Goal: Task Accomplishment & Management: Use online tool/utility

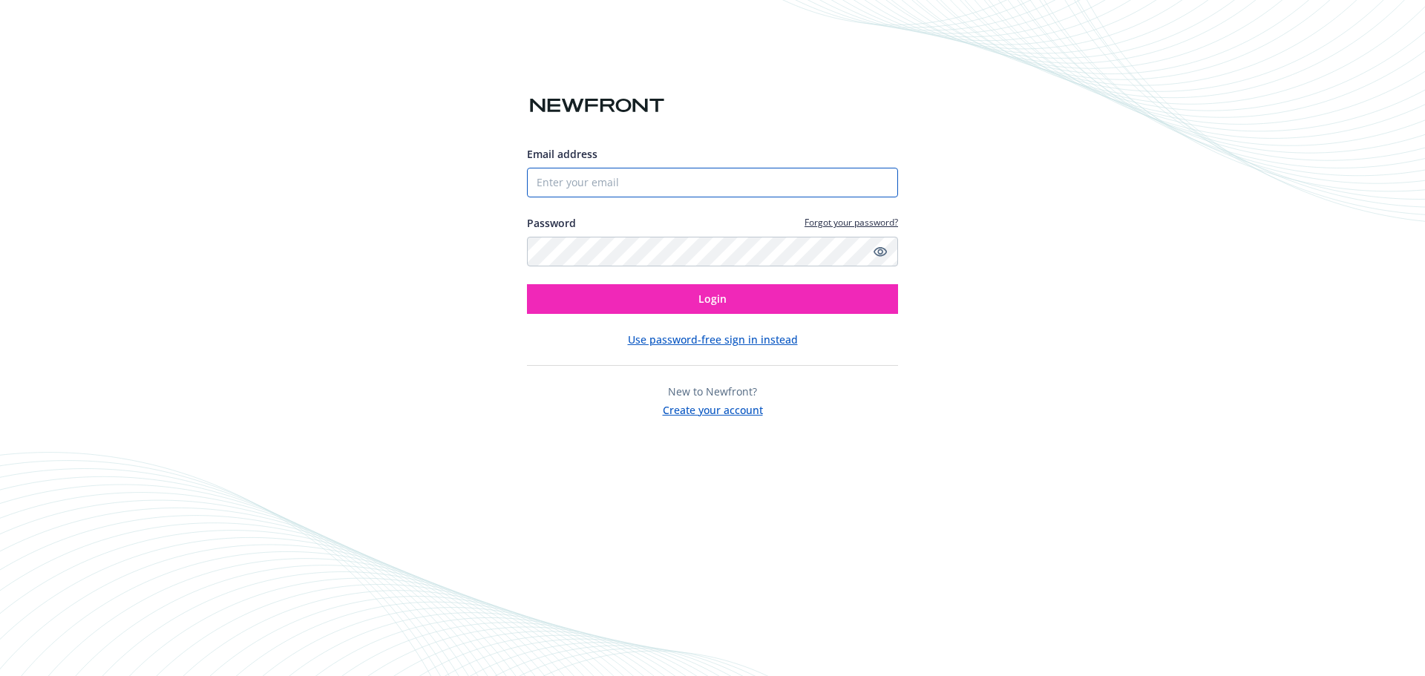
click at [578, 185] on input "Email address" at bounding box center [712, 183] width 371 height 30
